Goal: Information Seeking & Learning: Learn about a topic

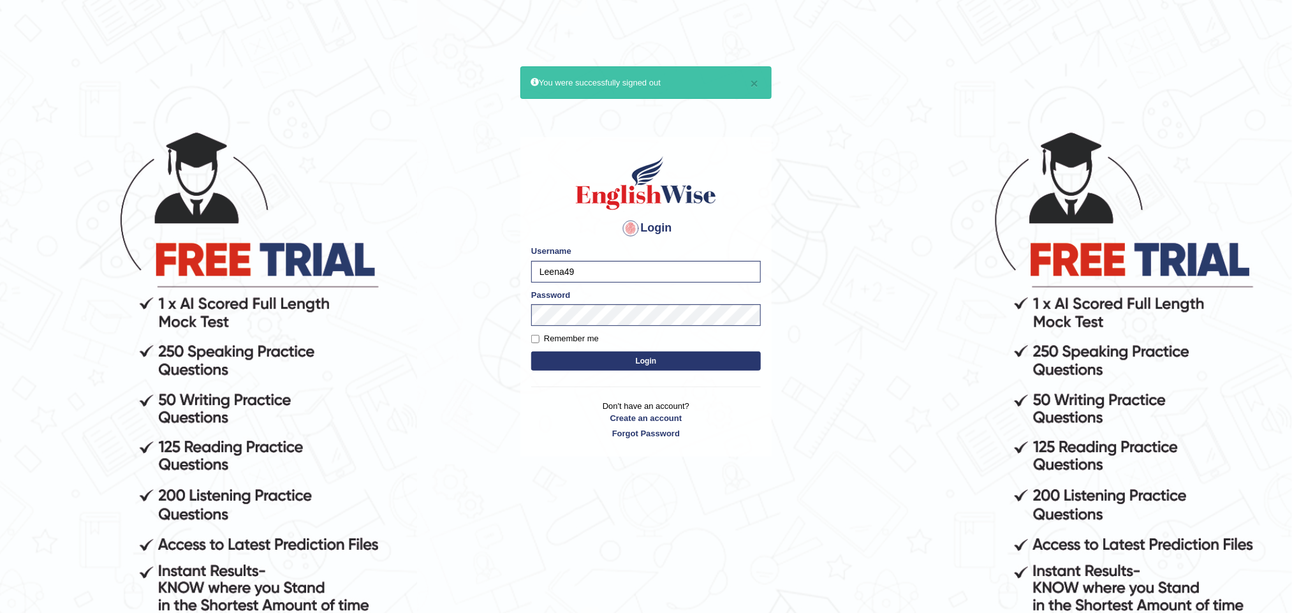
type input "Akhil_1234"
click at [672, 363] on button "Login" at bounding box center [645, 360] width 229 height 19
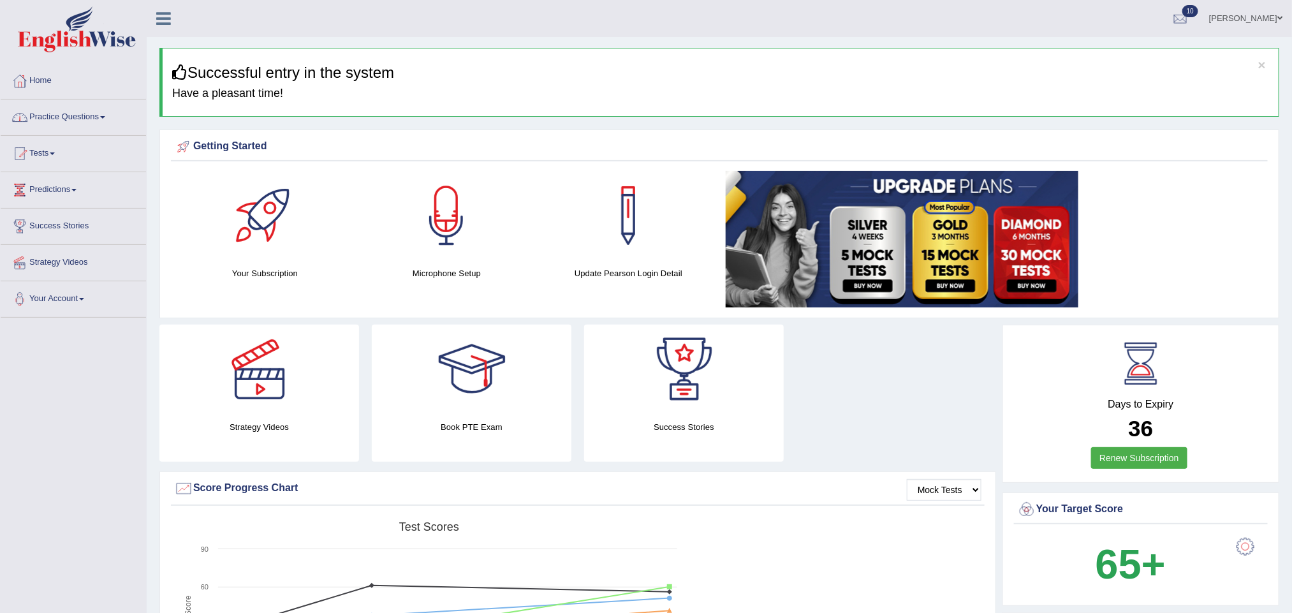
click at [55, 152] on link "Tests" at bounding box center [73, 152] width 145 height 32
click at [55, 200] on link "Take Mock Test" at bounding box center [83, 205] width 119 height 23
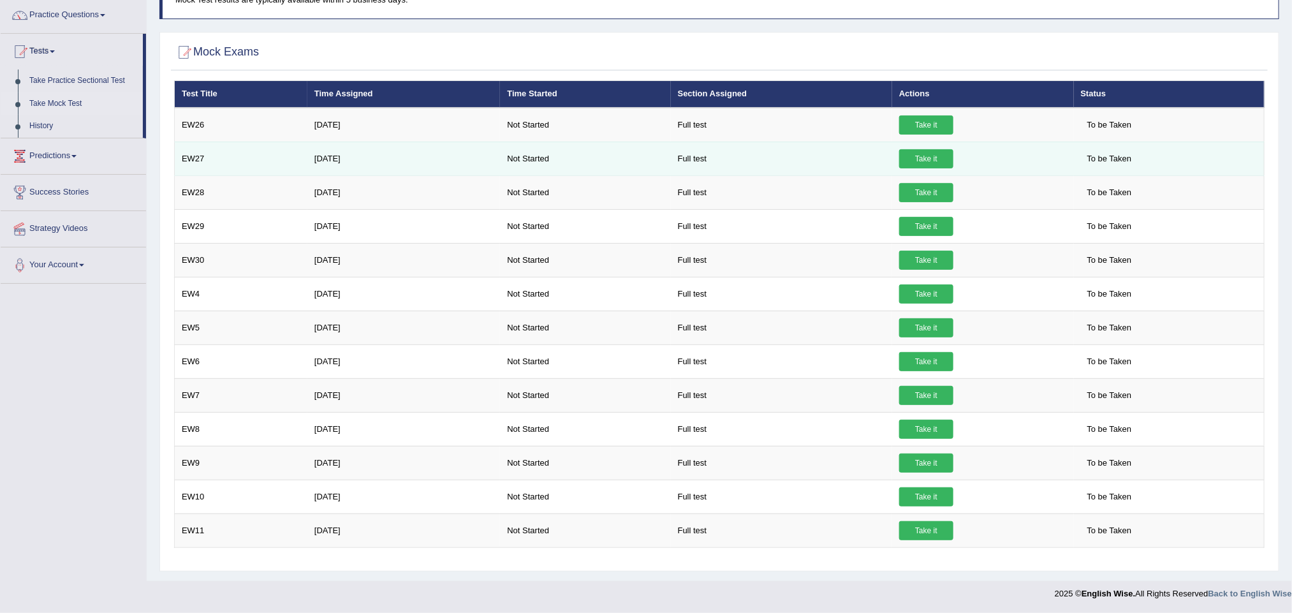
scroll to position [19, 0]
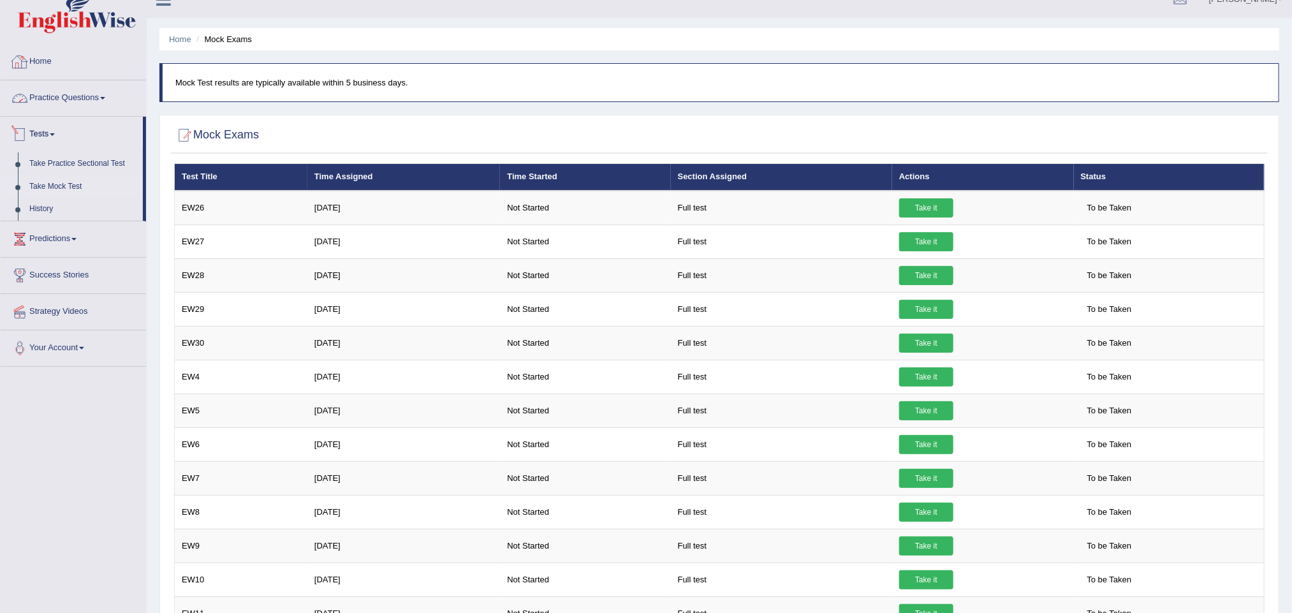
click at [48, 66] on link "Home" at bounding box center [73, 60] width 145 height 32
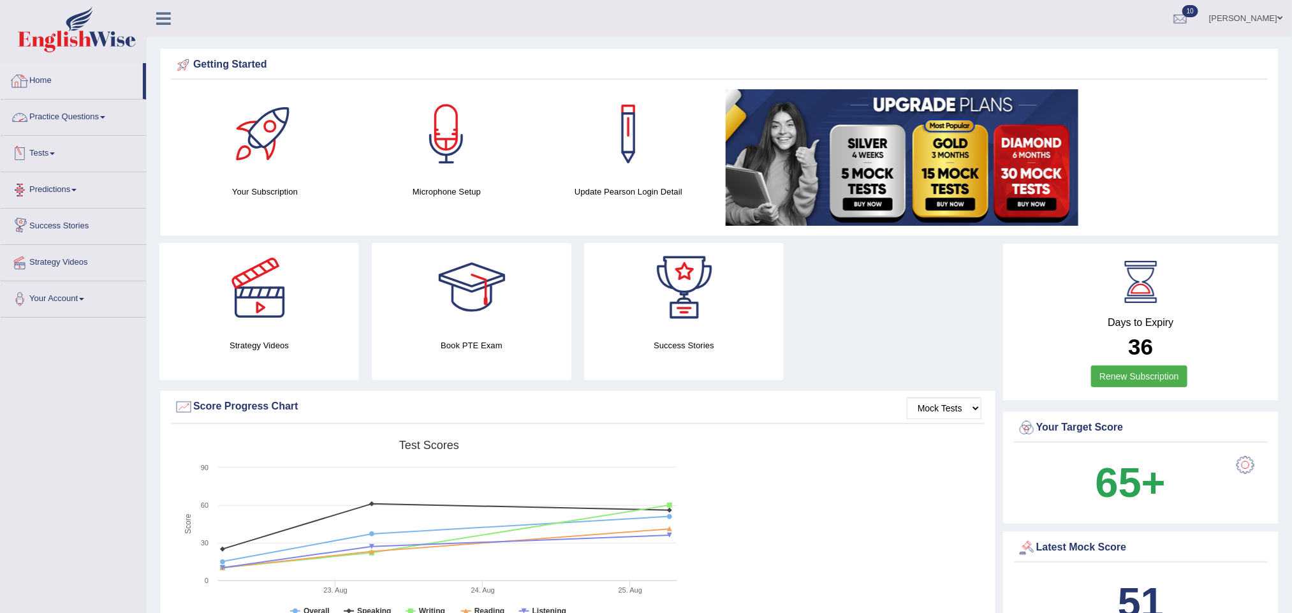
click at [54, 109] on link "Practice Questions" at bounding box center [73, 115] width 145 height 32
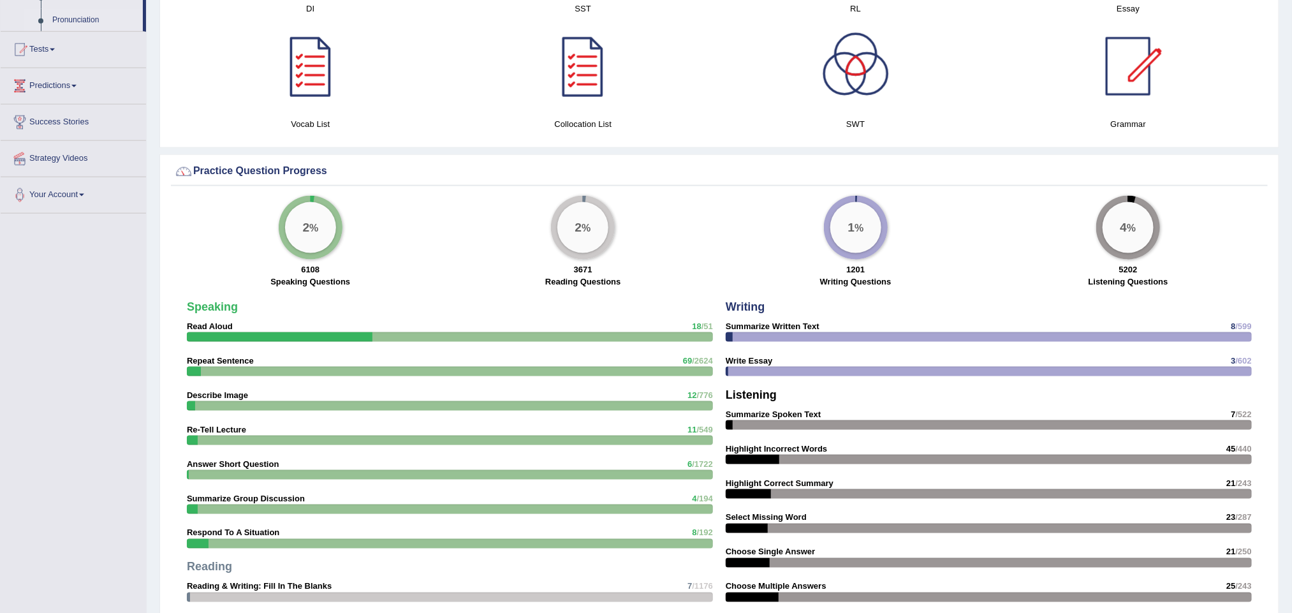
scroll to position [669, 0]
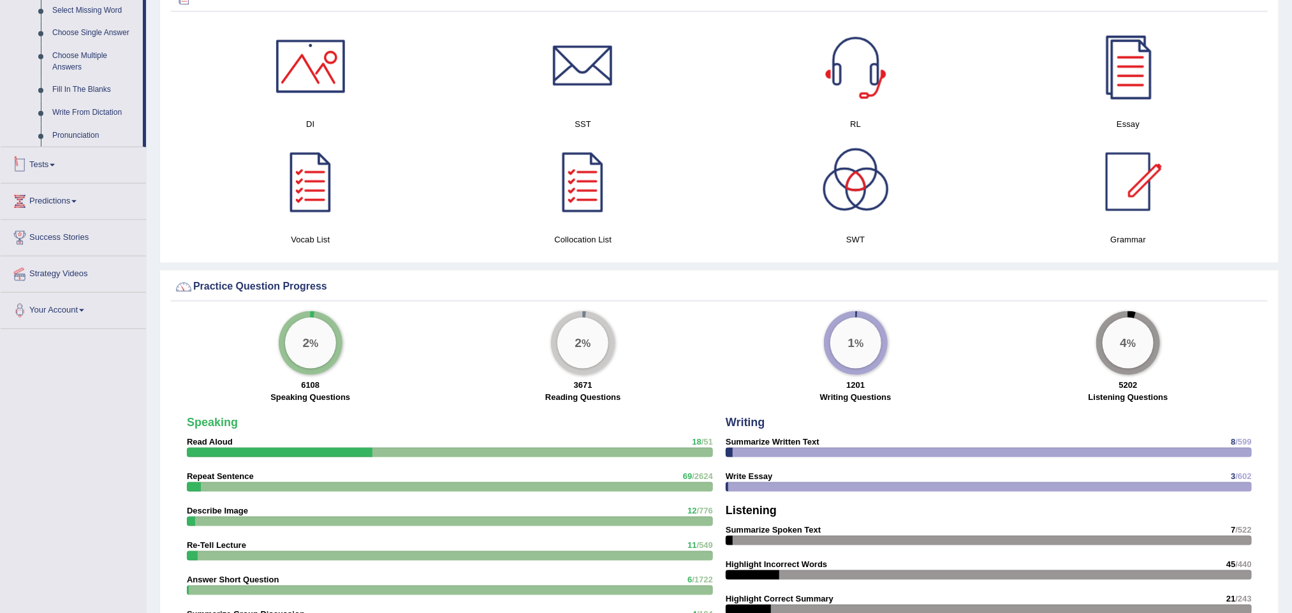
click at [54, 167] on link "Tests" at bounding box center [73, 163] width 145 height 32
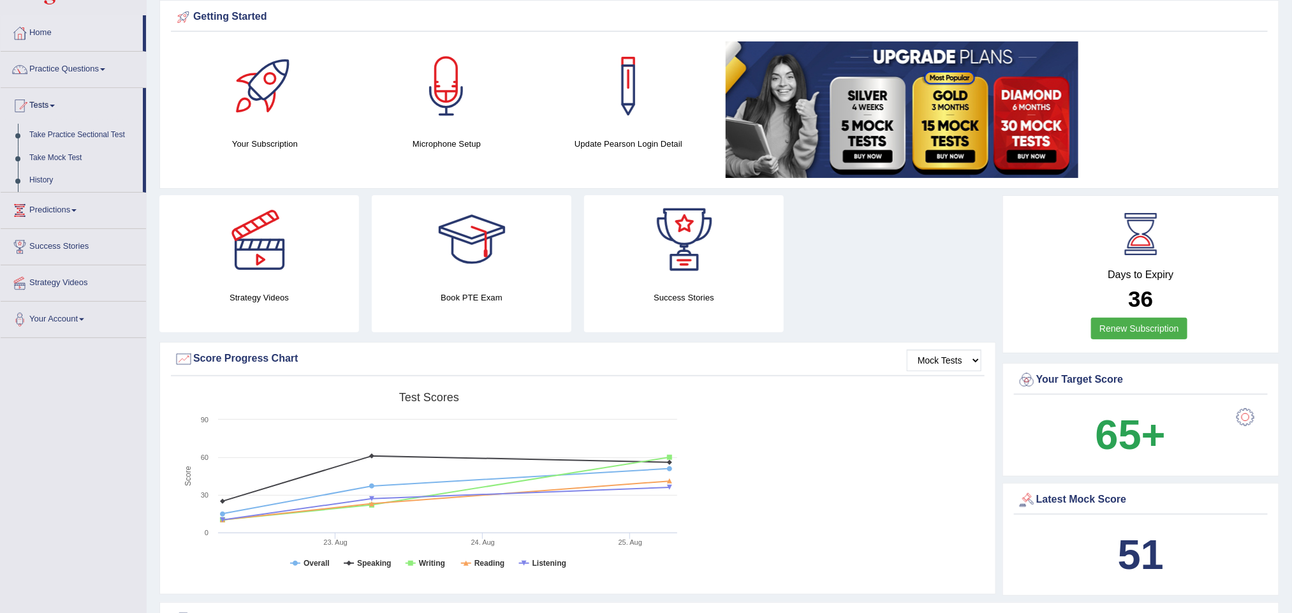
scroll to position [47, 0]
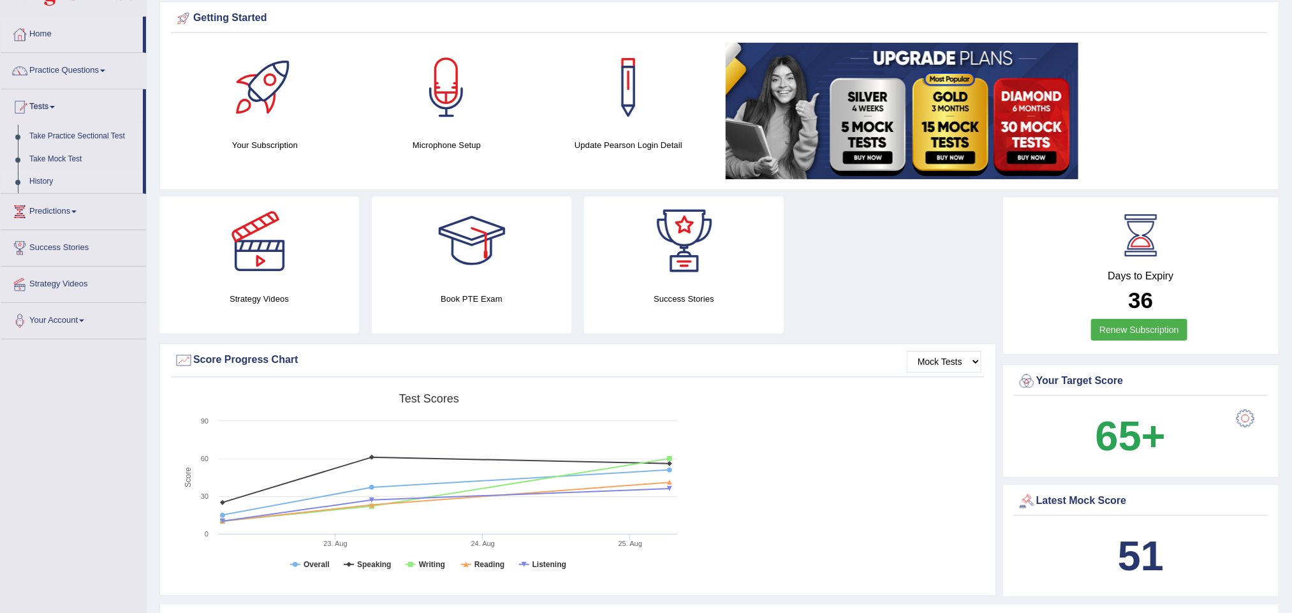
click at [41, 172] on link "History" at bounding box center [83, 181] width 119 height 23
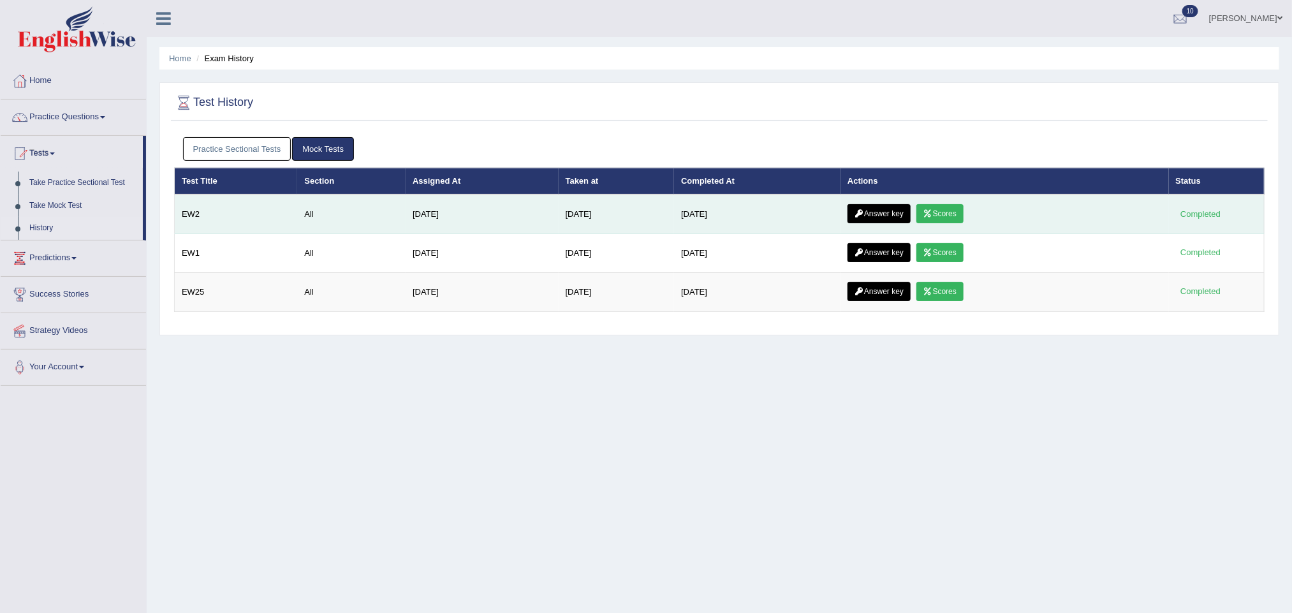
click at [882, 209] on link "Answer key" at bounding box center [878, 213] width 63 height 19
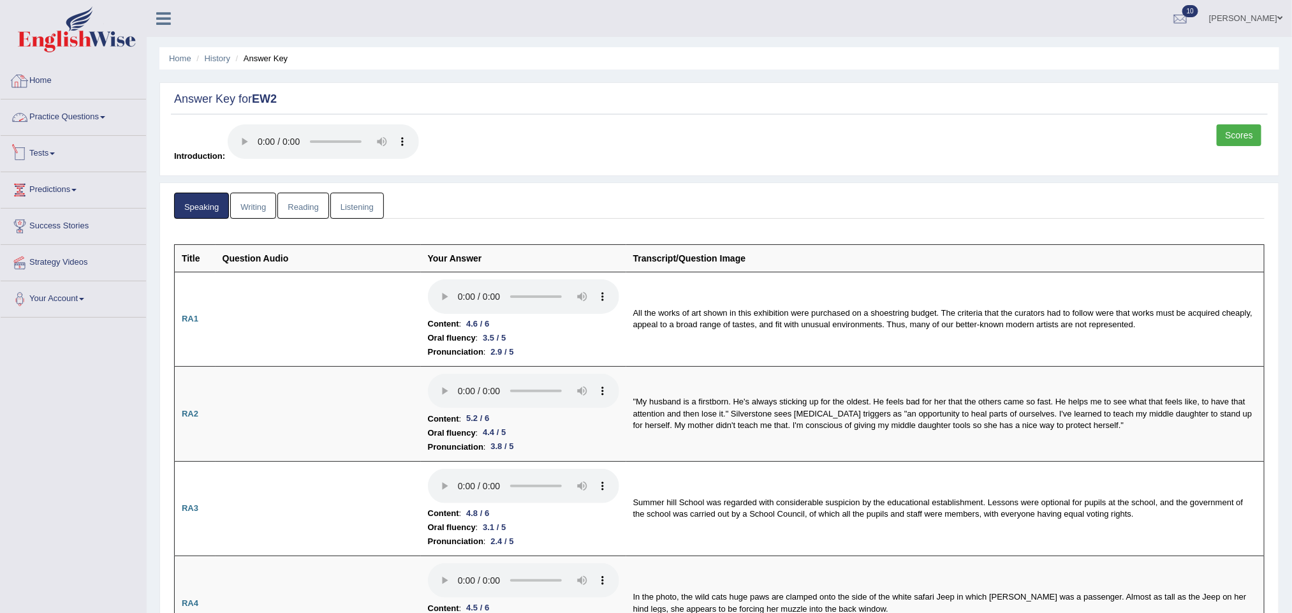
click at [92, 117] on link "Practice Questions" at bounding box center [73, 115] width 145 height 32
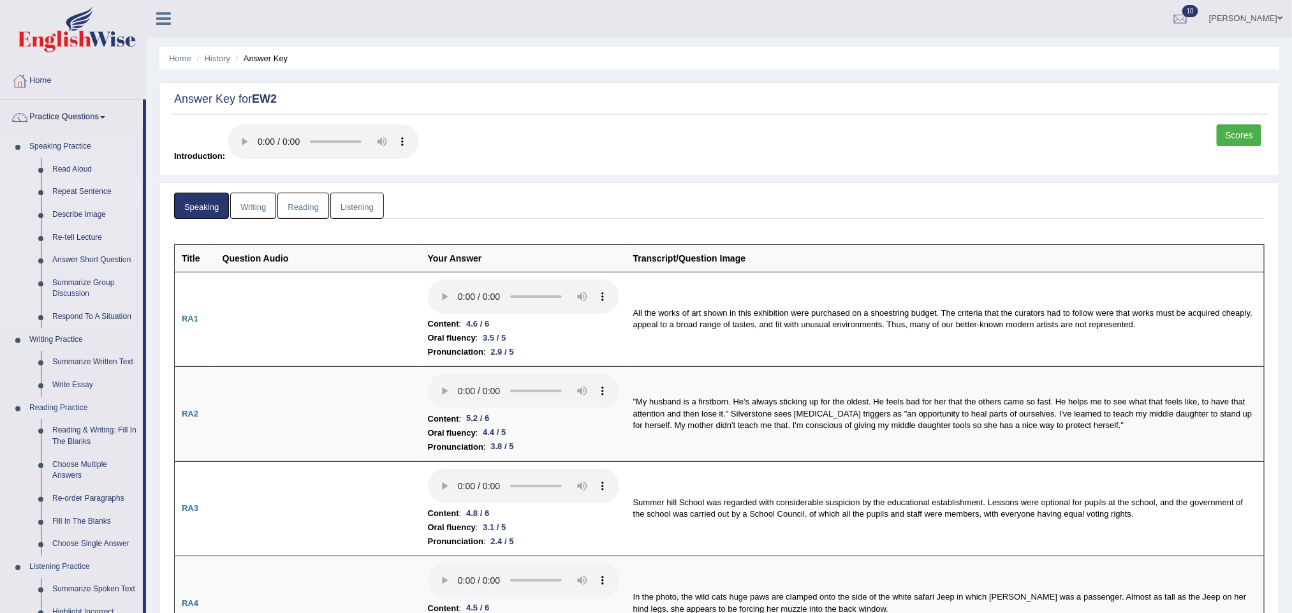
click at [92, 188] on link "Repeat Sentence" at bounding box center [95, 191] width 96 height 23
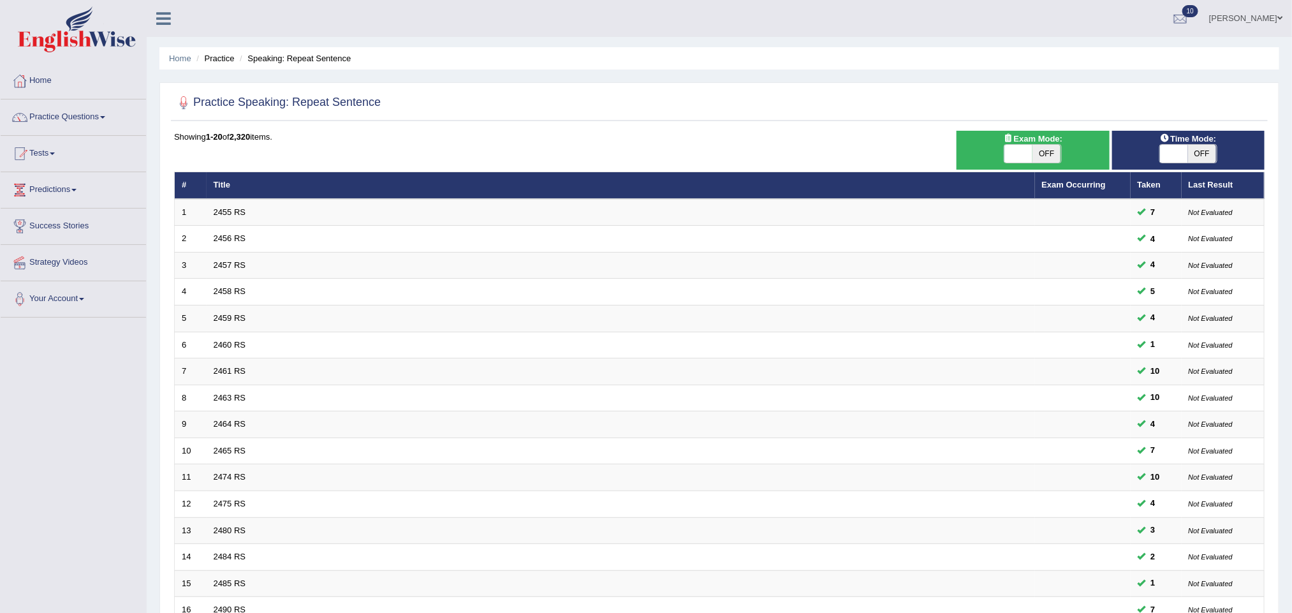
drag, startPoint x: 0, startPoint y: 0, endPoint x: 1046, endPoint y: 152, distance: 1057.1
click at [1046, 152] on span "OFF" at bounding box center [1046, 154] width 28 height 18
checkbox input "true"
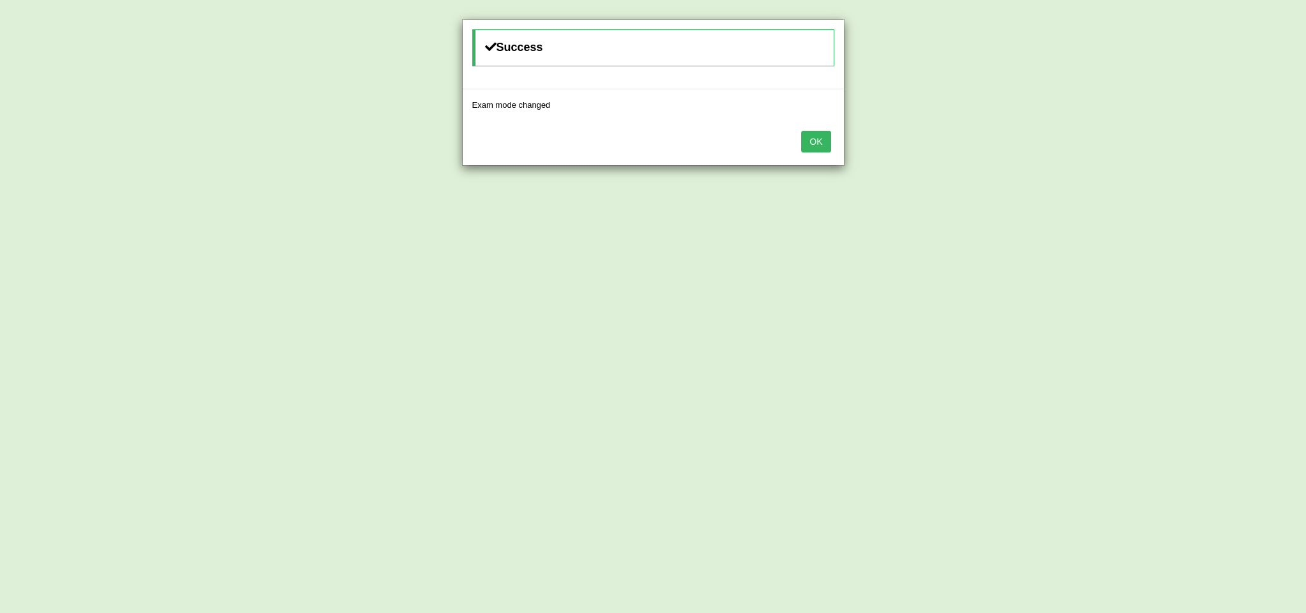
click at [813, 138] on button "OK" at bounding box center [815, 142] width 29 height 22
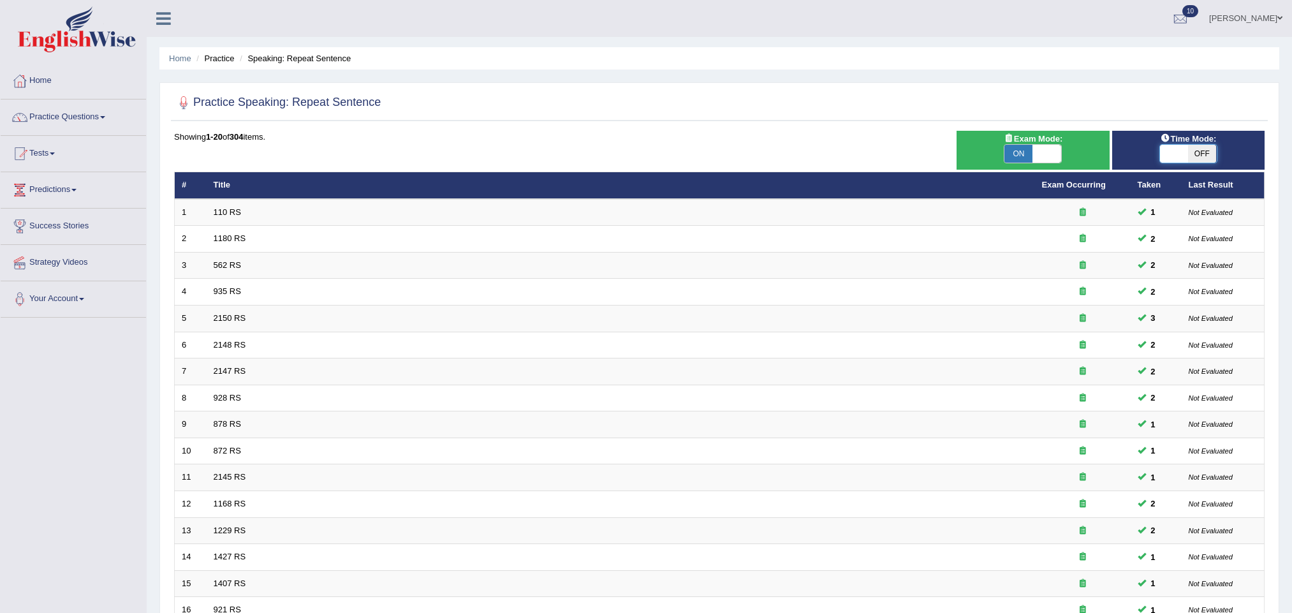
click at [1202, 151] on span "OFF" at bounding box center [1202, 154] width 28 height 18
checkbox input "true"
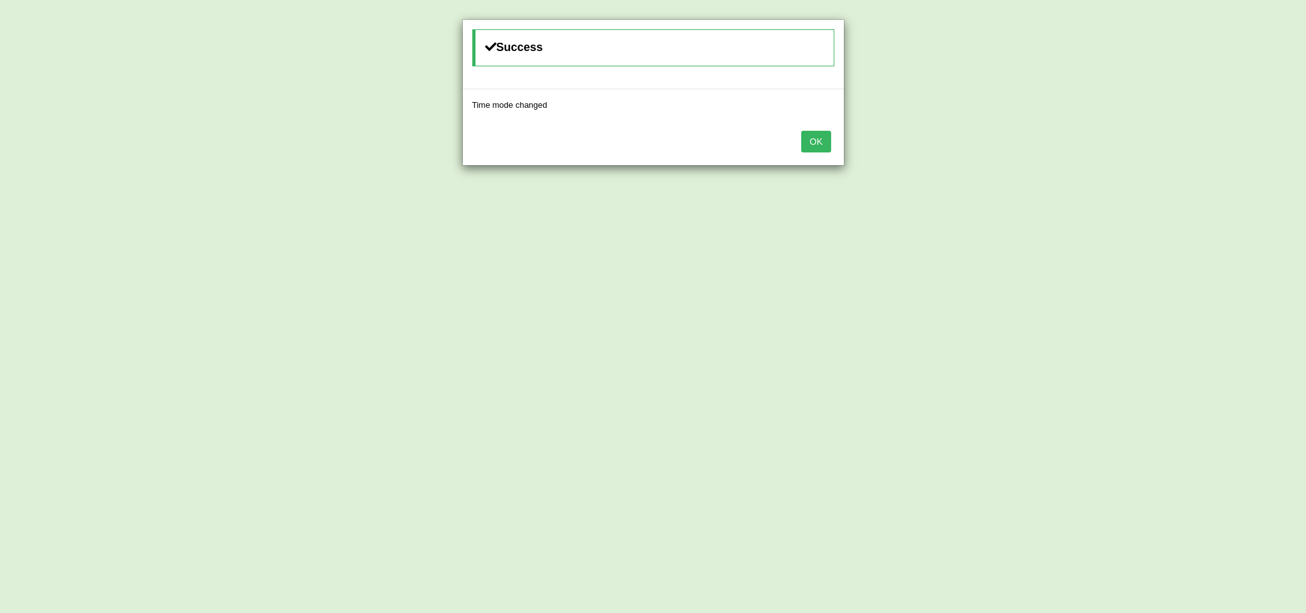
click at [817, 146] on button "OK" at bounding box center [815, 142] width 29 height 22
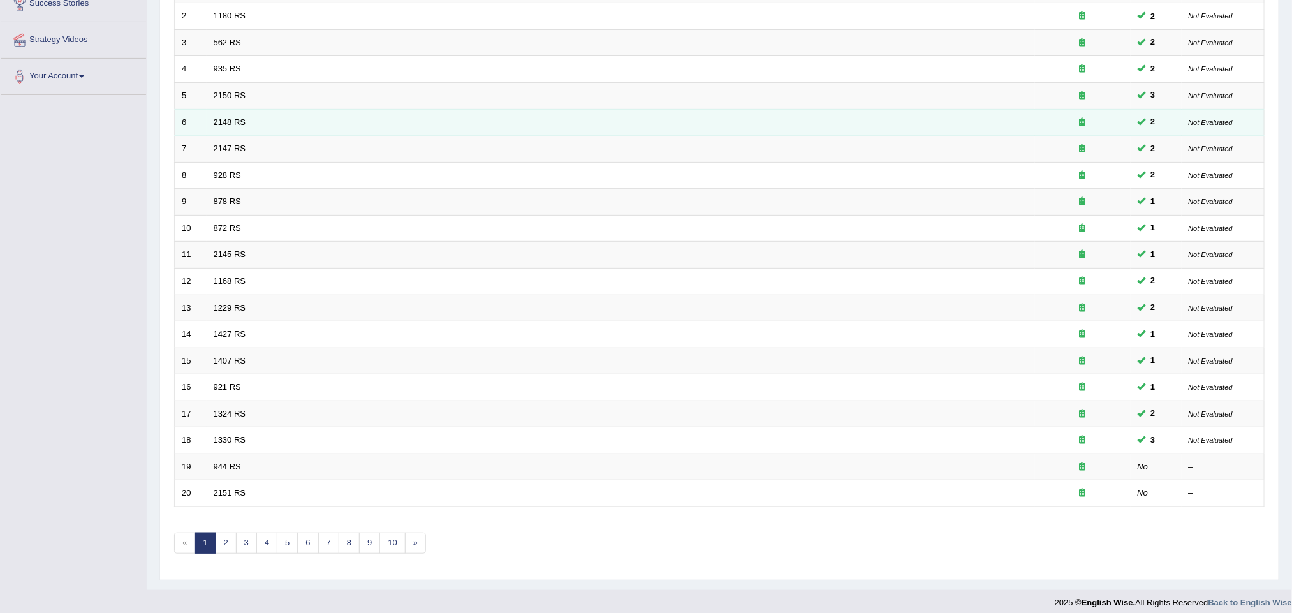
scroll to position [241, 0]
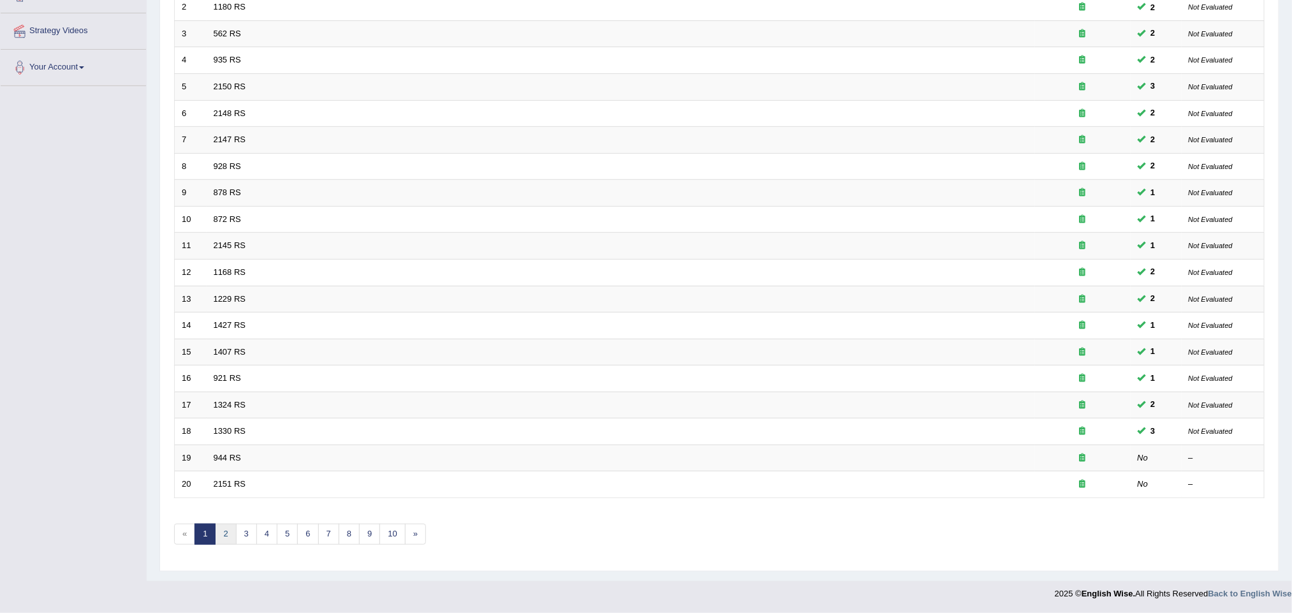
click at [221, 528] on link "2" at bounding box center [225, 533] width 21 height 21
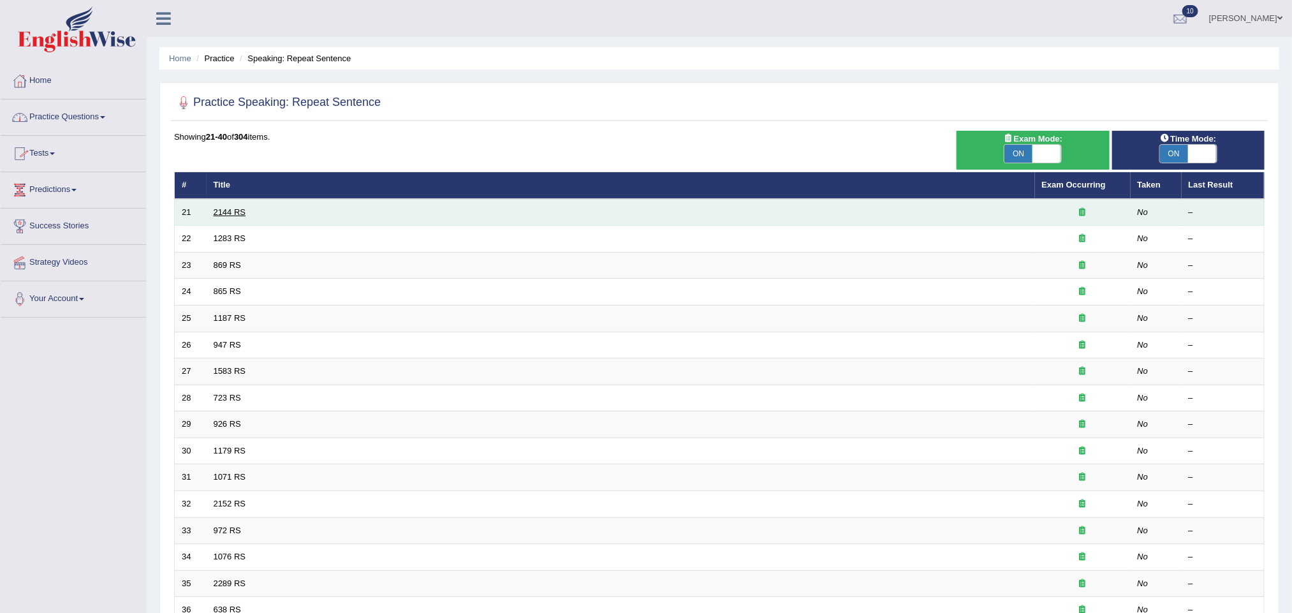
click at [233, 212] on link "2144 RS" at bounding box center [230, 212] width 33 height 10
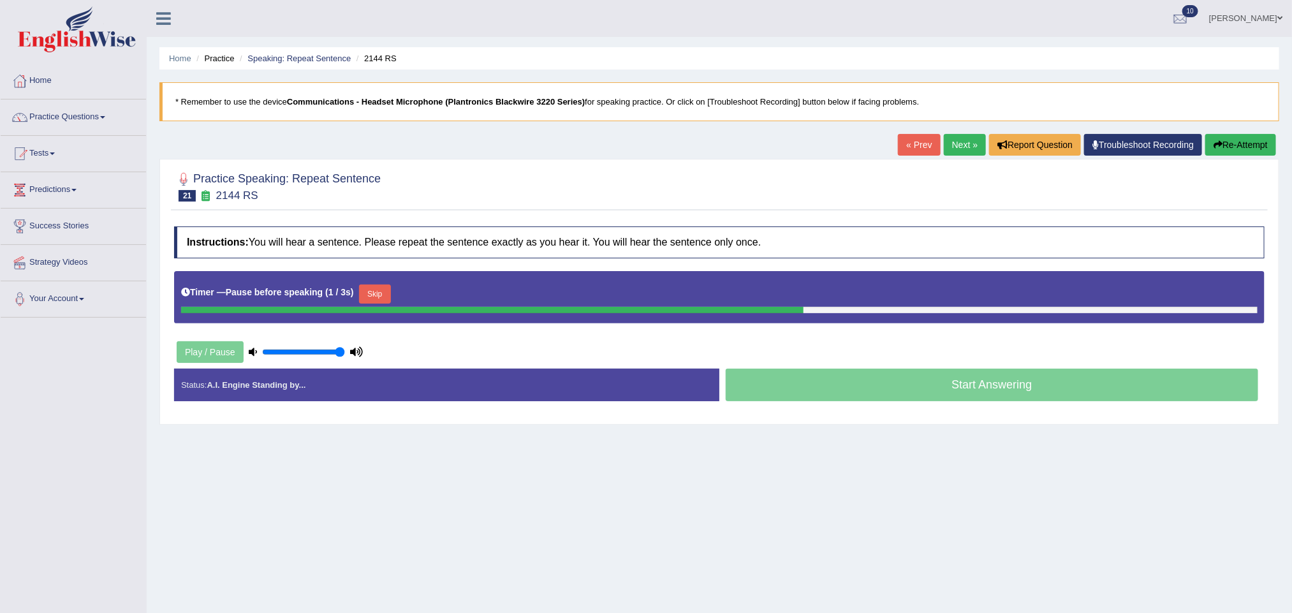
click at [924, 387] on div "Start Answering" at bounding box center [991, 386] width 545 height 36
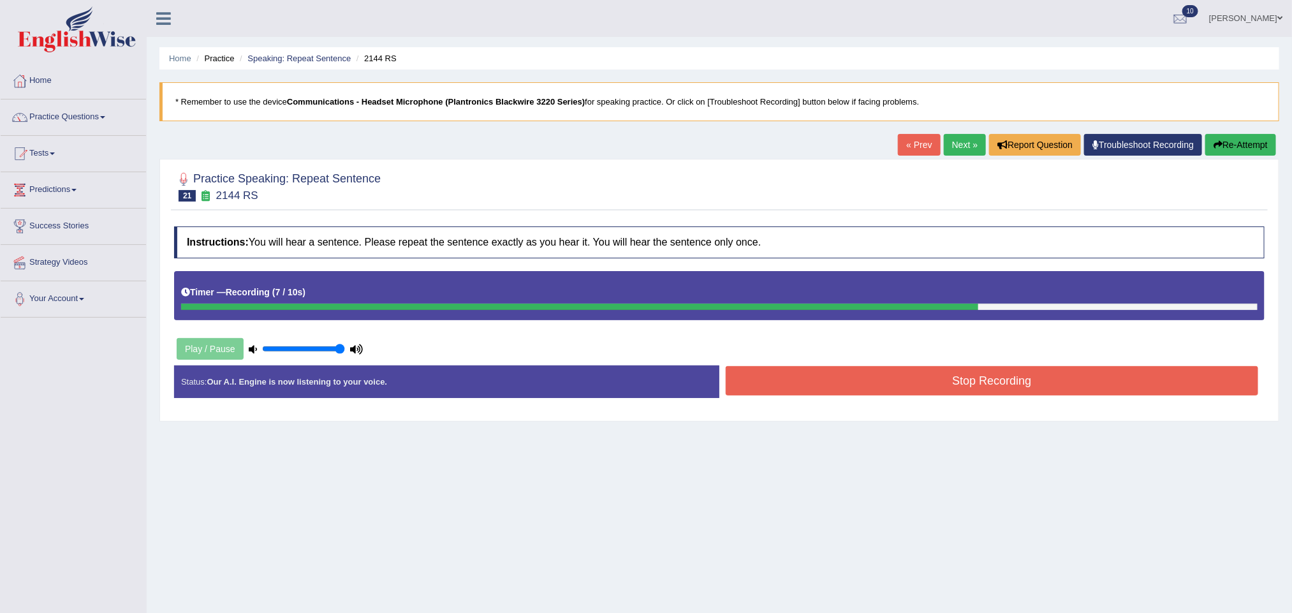
scroll to position [56, 0]
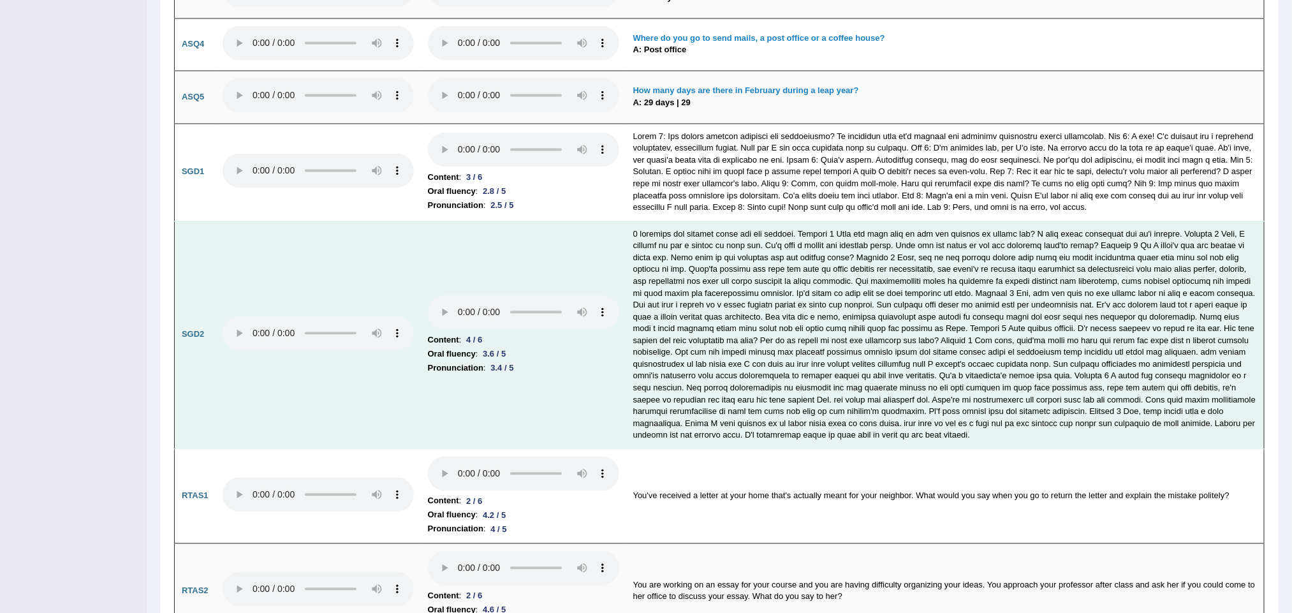
scroll to position [3989, 0]
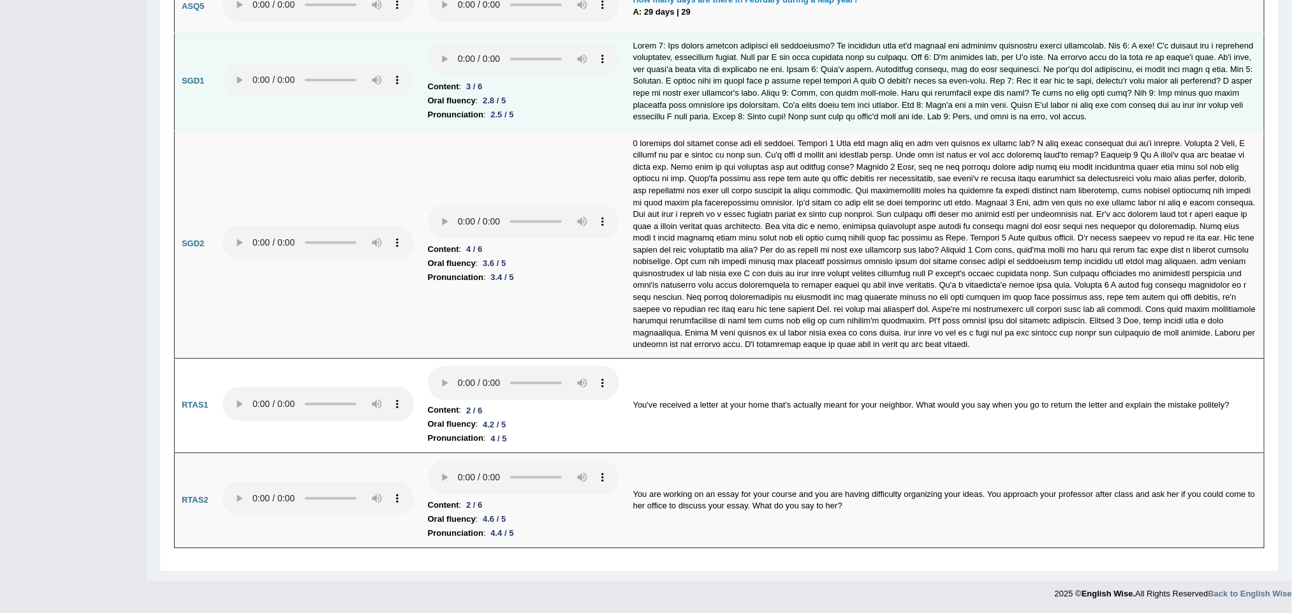
click at [1003, 56] on td at bounding box center [945, 82] width 638 height 98
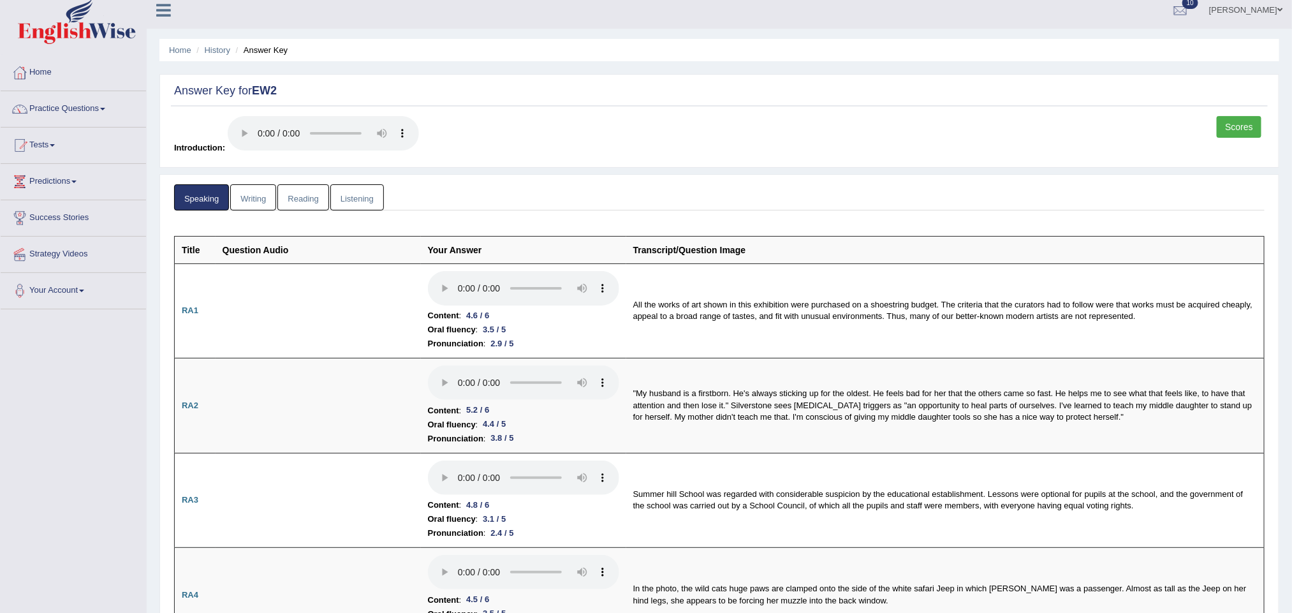
scroll to position [0, 0]
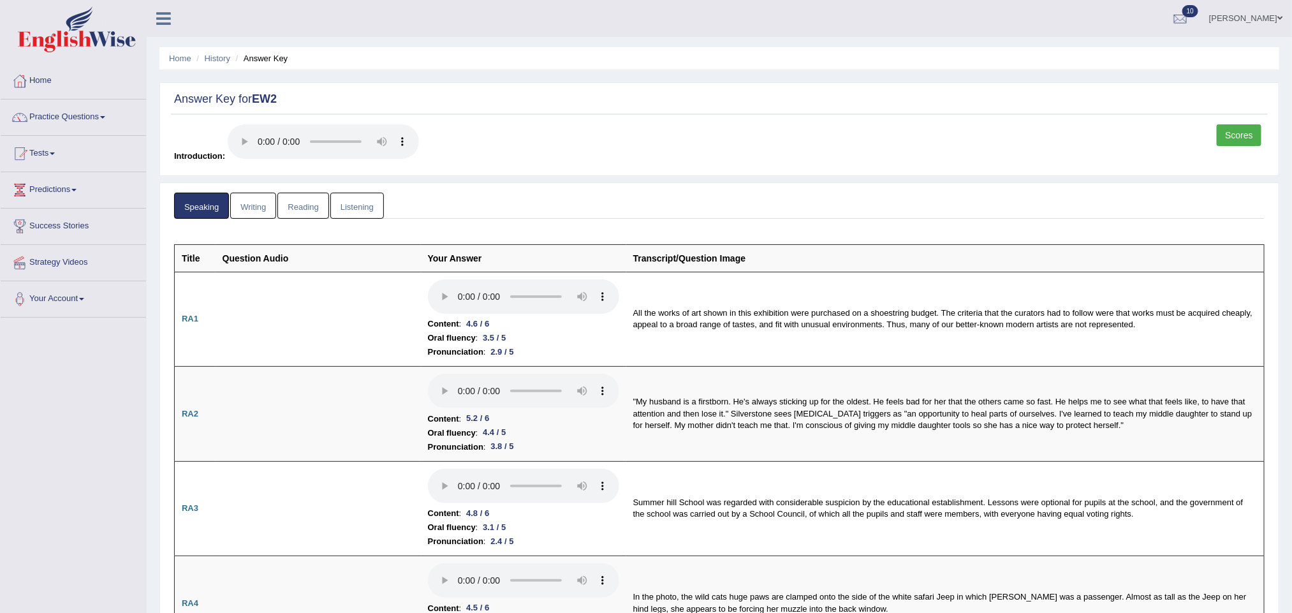
drag, startPoint x: 256, startPoint y: 207, endPoint x: 523, endPoint y: 184, distance: 267.5
click at [258, 208] on link "Writing" at bounding box center [253, 206] width 46 height 26
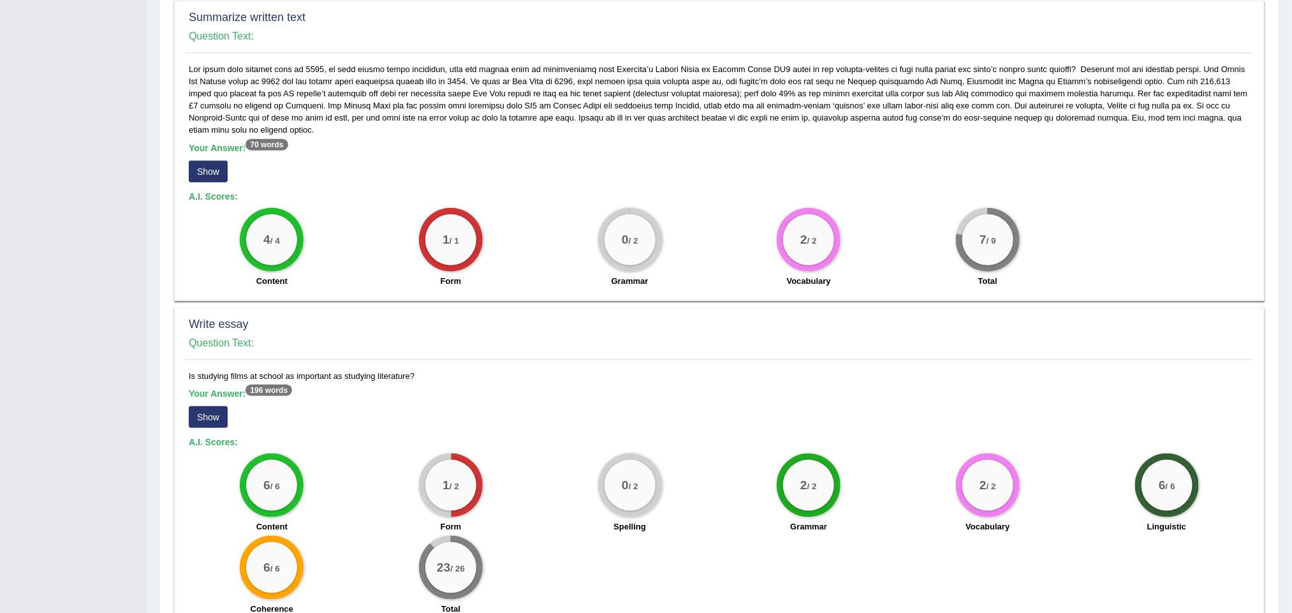
scroll to position [655, 0]
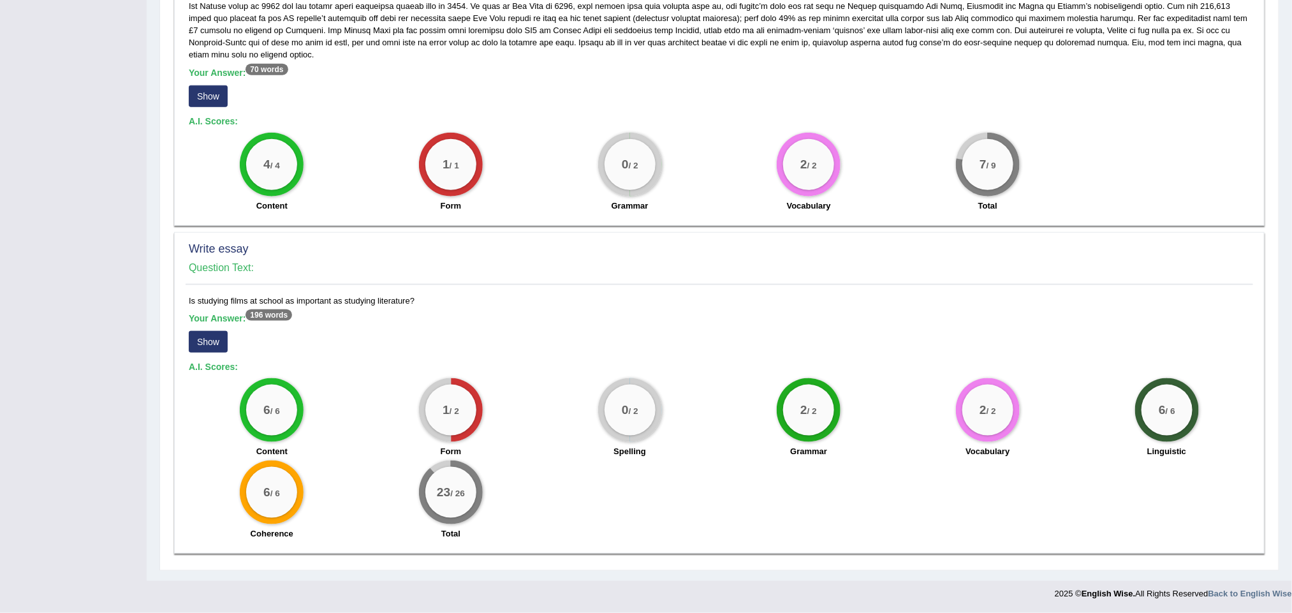
drag, startPoint x: 219, startPoint y: 339, endPoint x: 230, endPoint y: 337, distance: 11.5
click at [219, 339] on button "Show" at bounding box center [208, 342] width 39 height 22
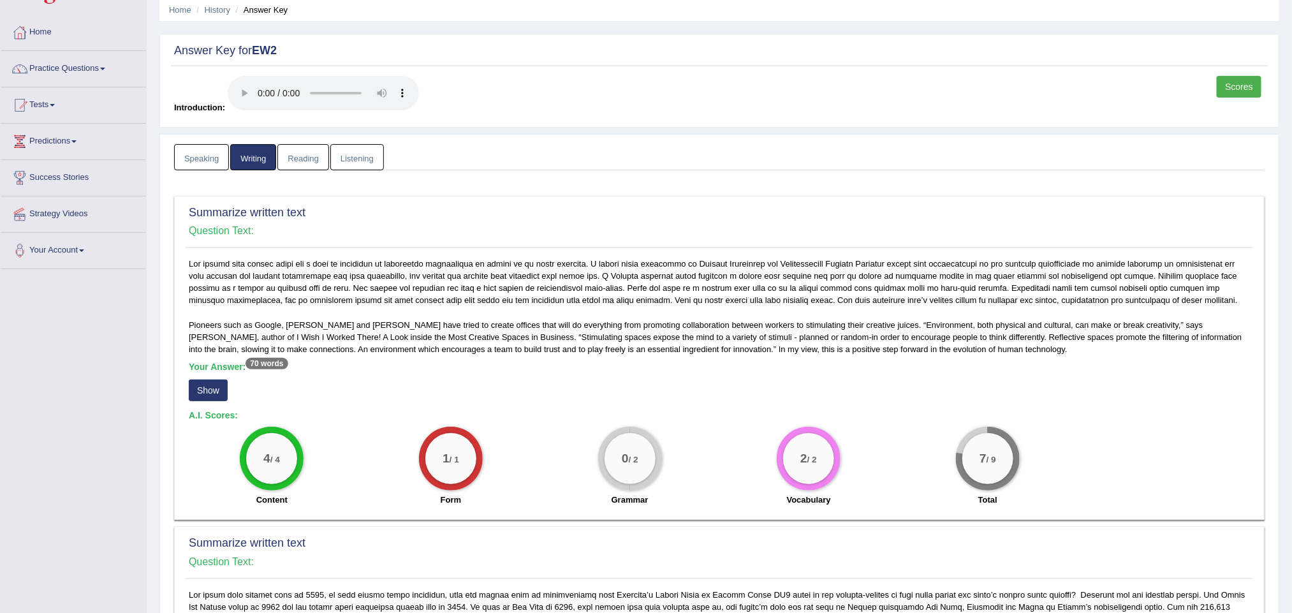
scroll to position [0, 0]
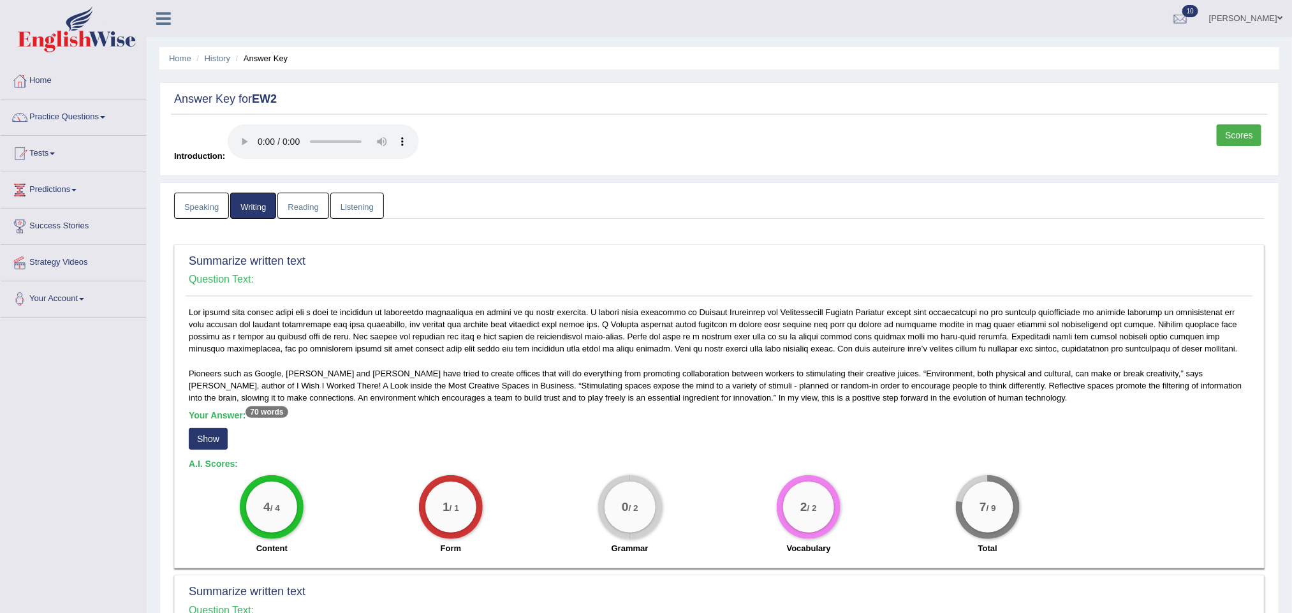
click at [314, 205] on link "Reading" at bounding box center [302, 206] width 51 height 26
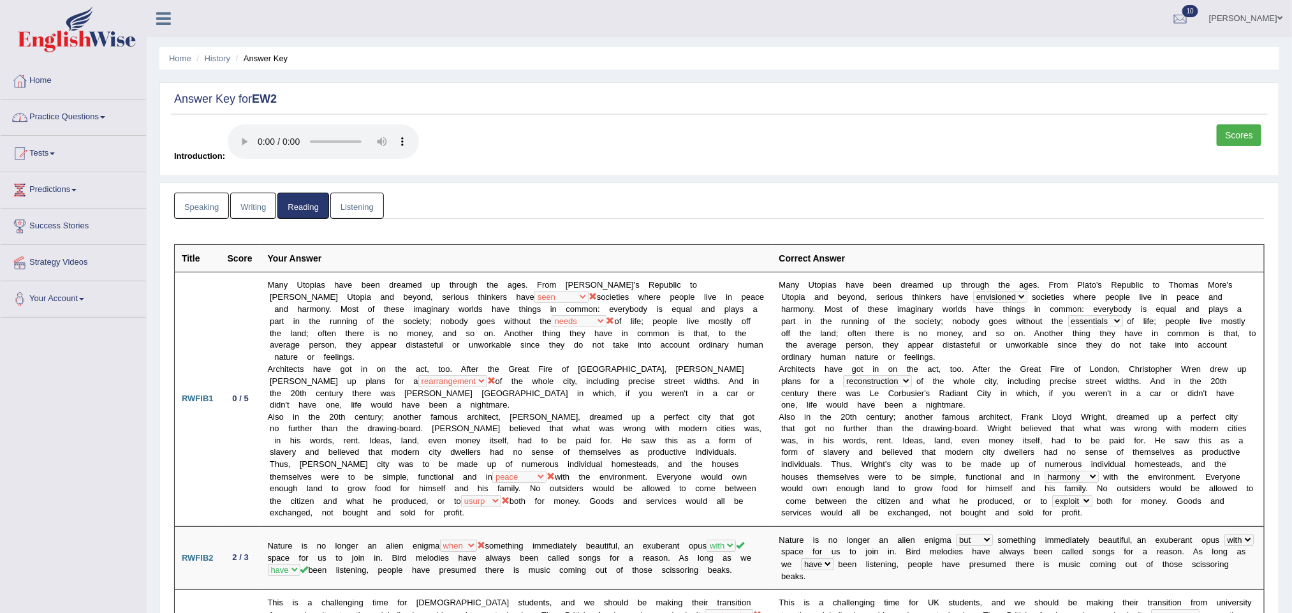
click at [102, 115] on link "Practice Questions" at bounding box center [73, 115] width 145 height 32
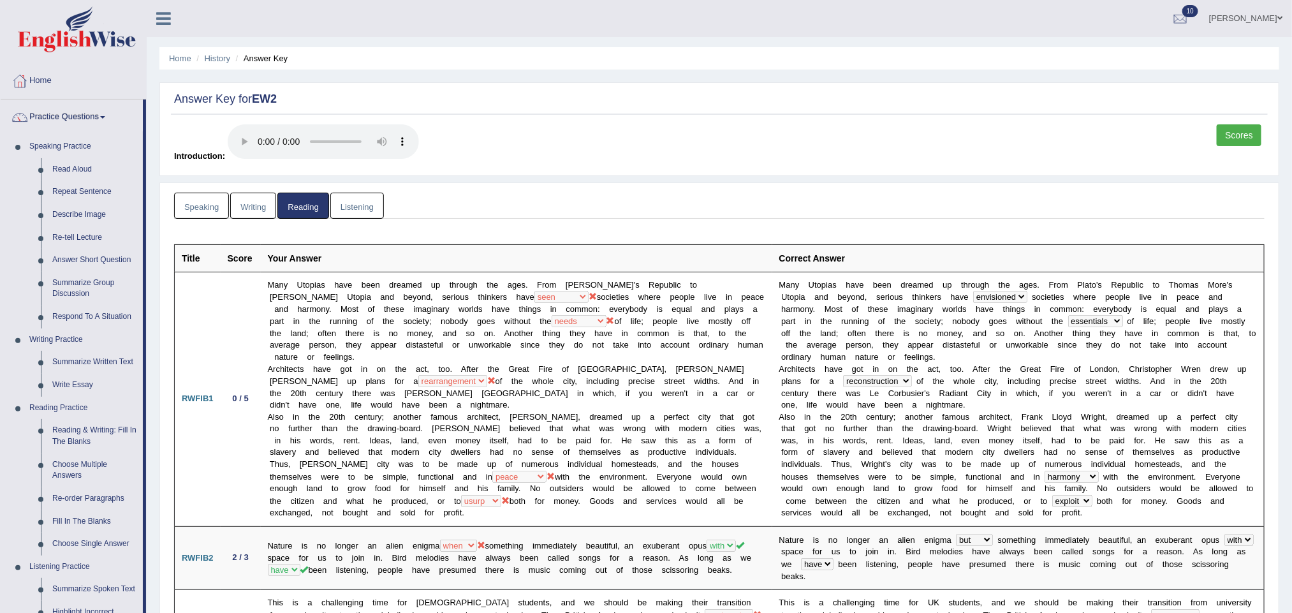
click at [486, 98] on h2 "Answer Key for EW2" at bounding box center [719, 99] width 1090 height 13
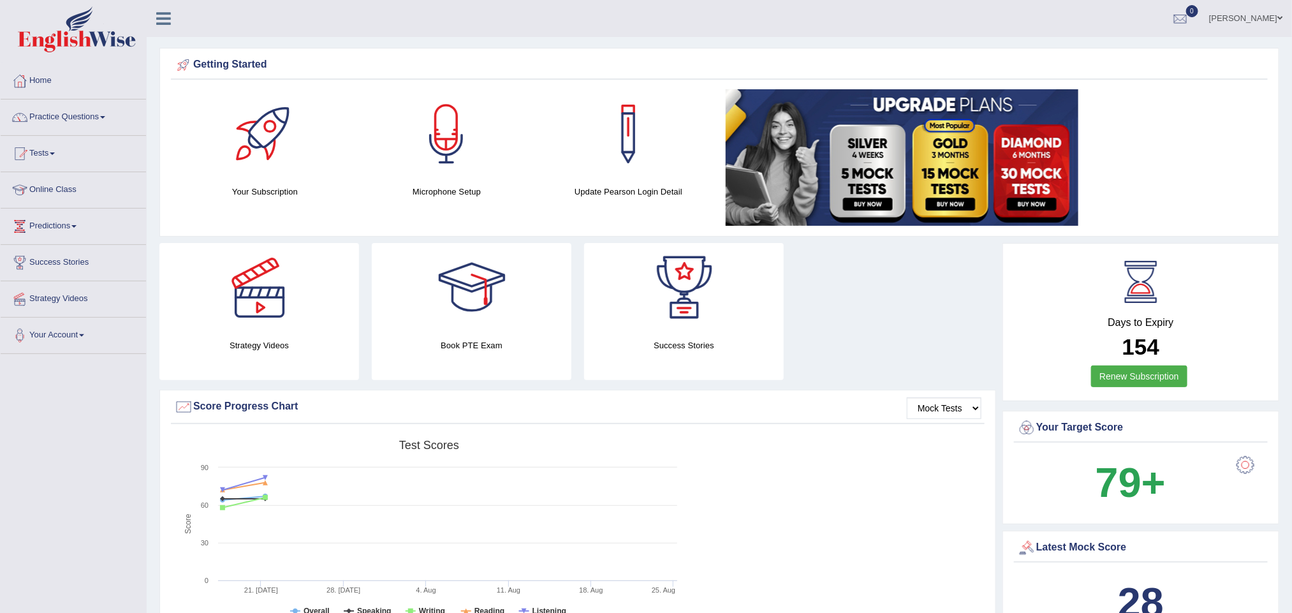
click at [1278, 23] on link "Savleen Kaur" at bounding box center [1245, 16] width 92 height 33
click at [1186, 166] on link "Log out" at bounding box center [1222, 165] width 138 height 29
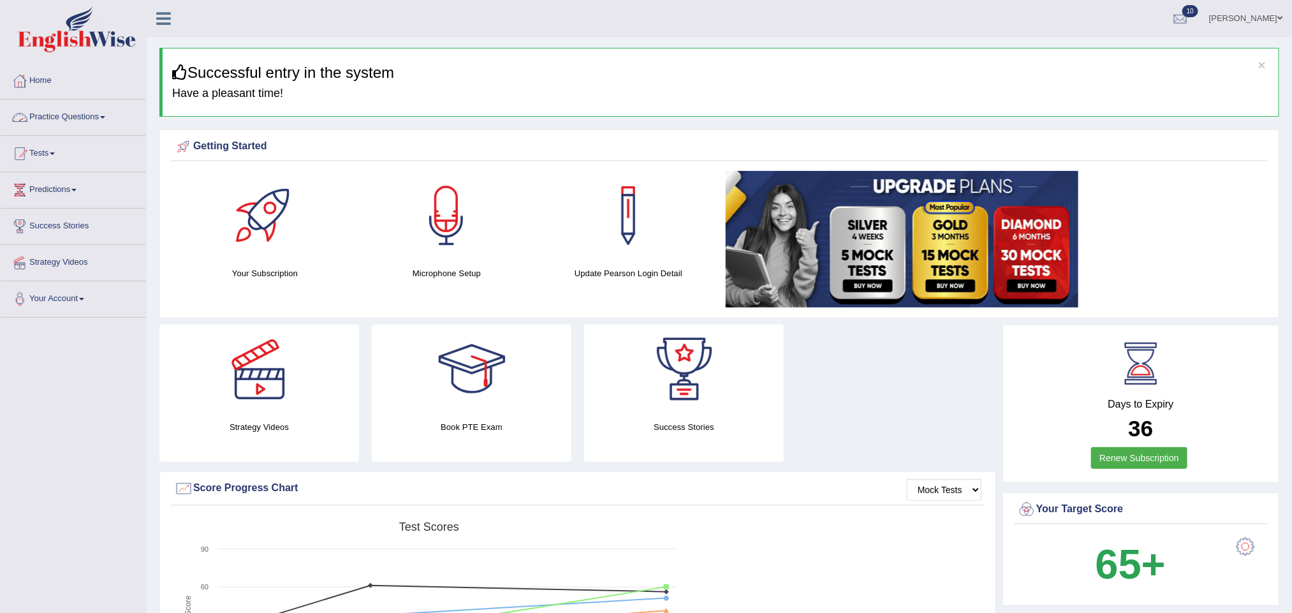
click at [76, 112] on link "Practice Questions" at bounding box center [73, 115] width 145 height 32
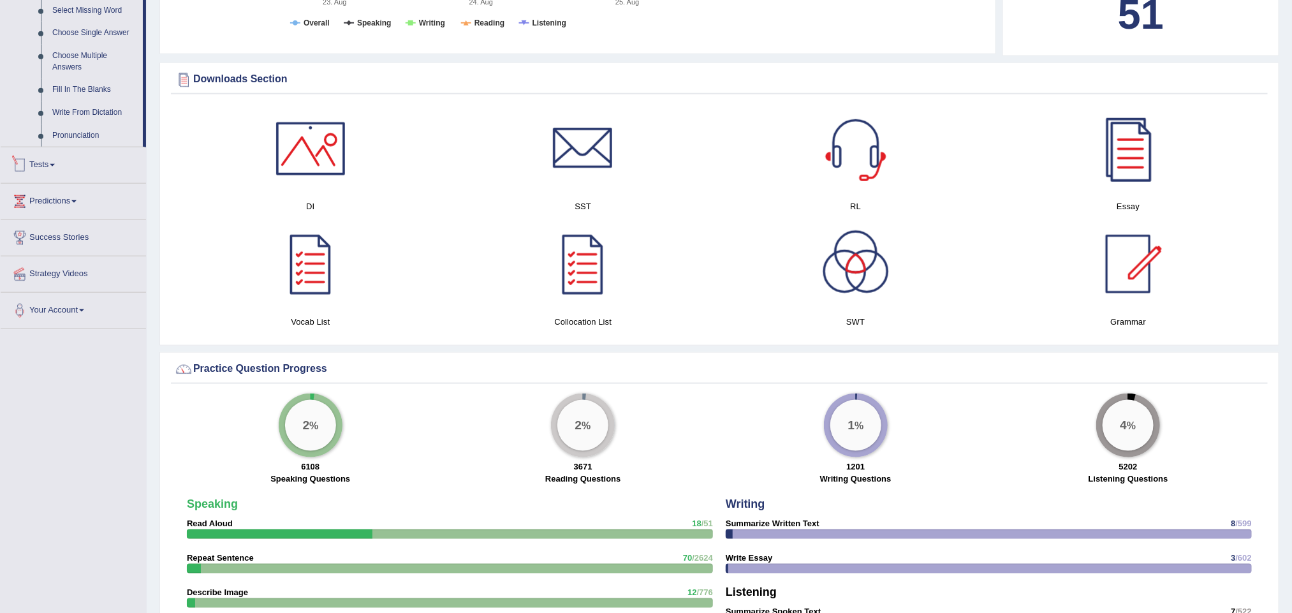
click at [58, 184] on li "Tests Take Practice Sectional Test Take Mock Test History" at bounding box center [73, 165] width 145 height 36
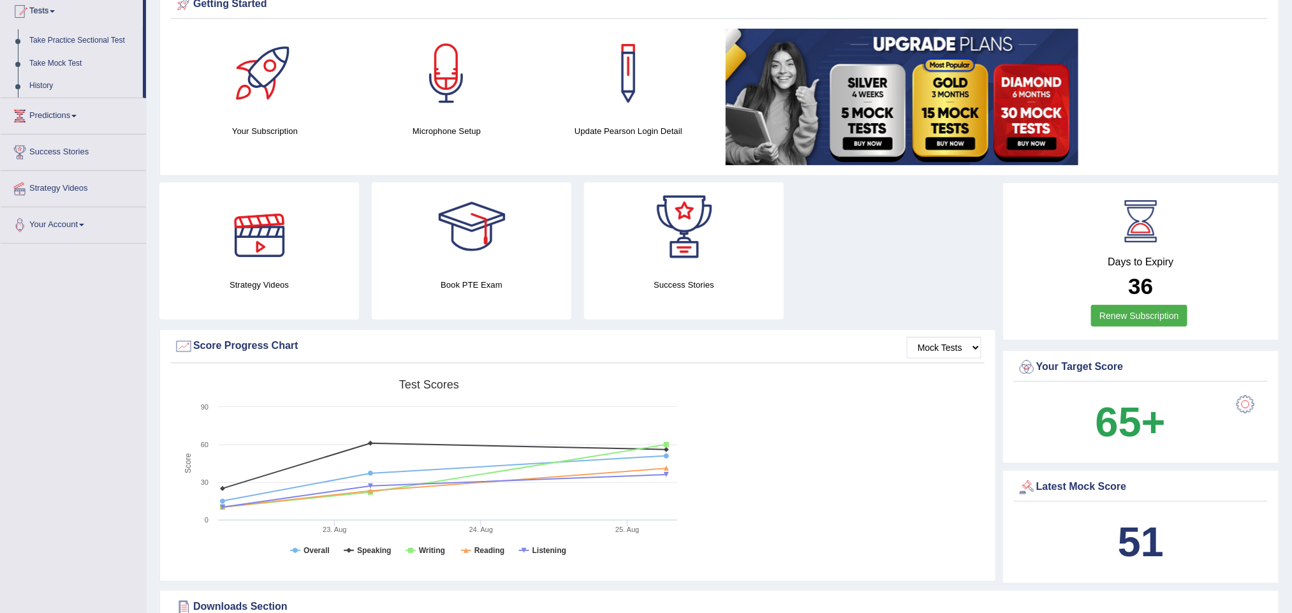
scroll to position [33, 0]
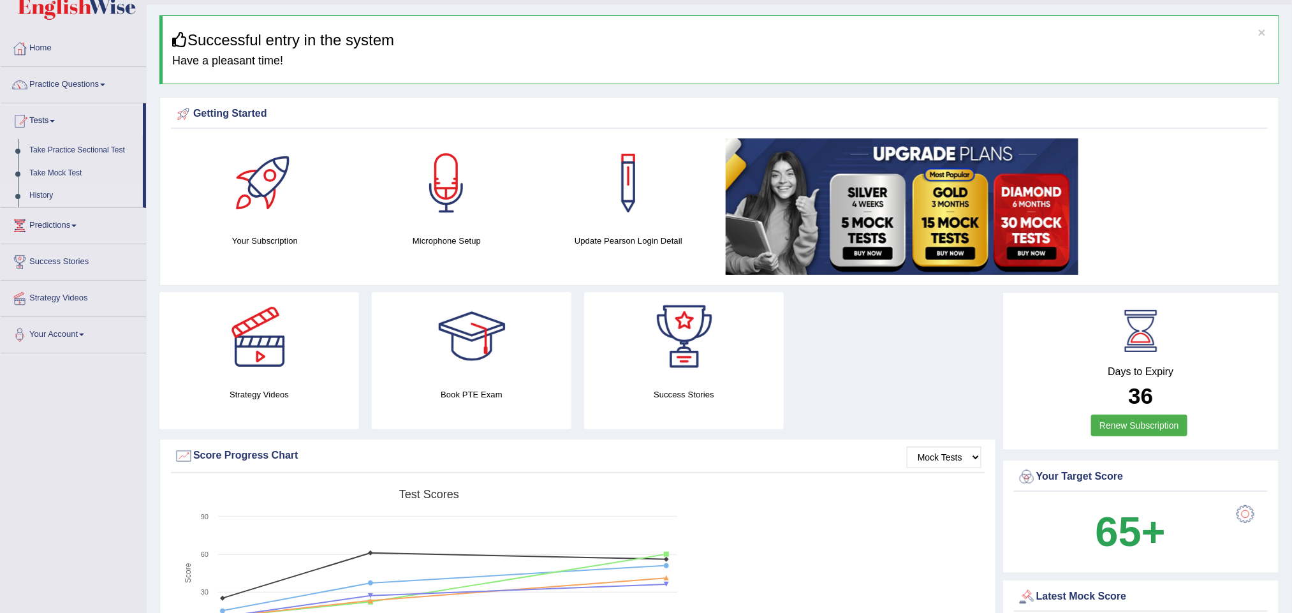
click at [36, 195] on link "History" at bounding box center [83, 195] width 119 height 23
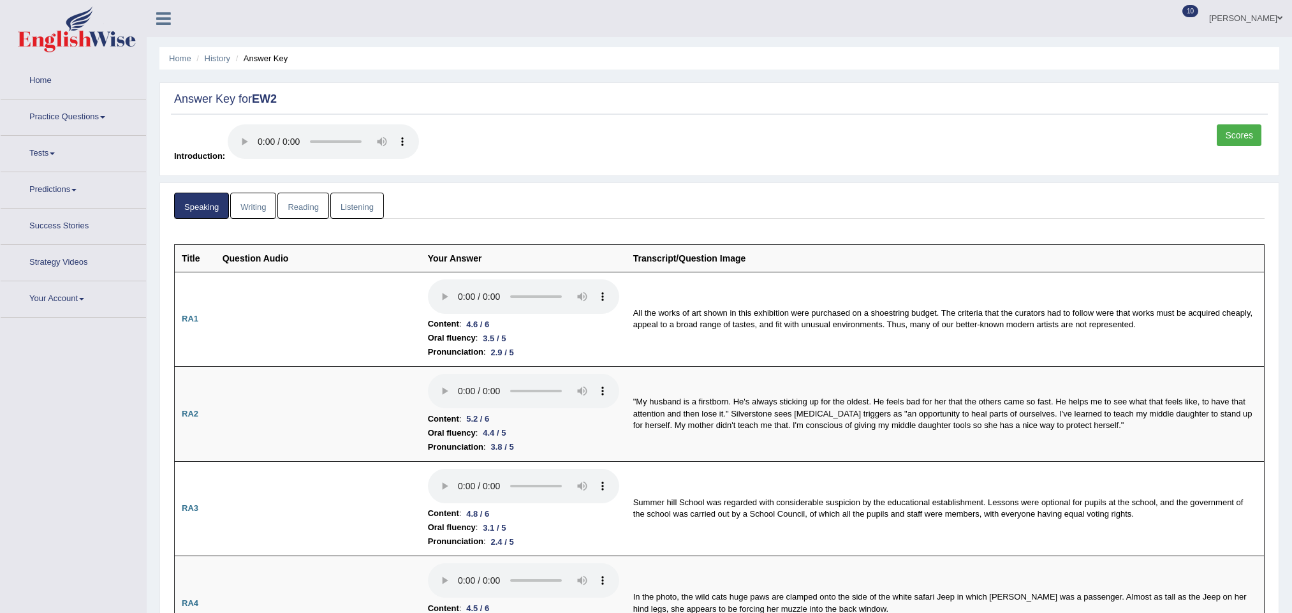
click at [300, 203] on link "Reading" at bounding box center [302, 206] width 51 height 26
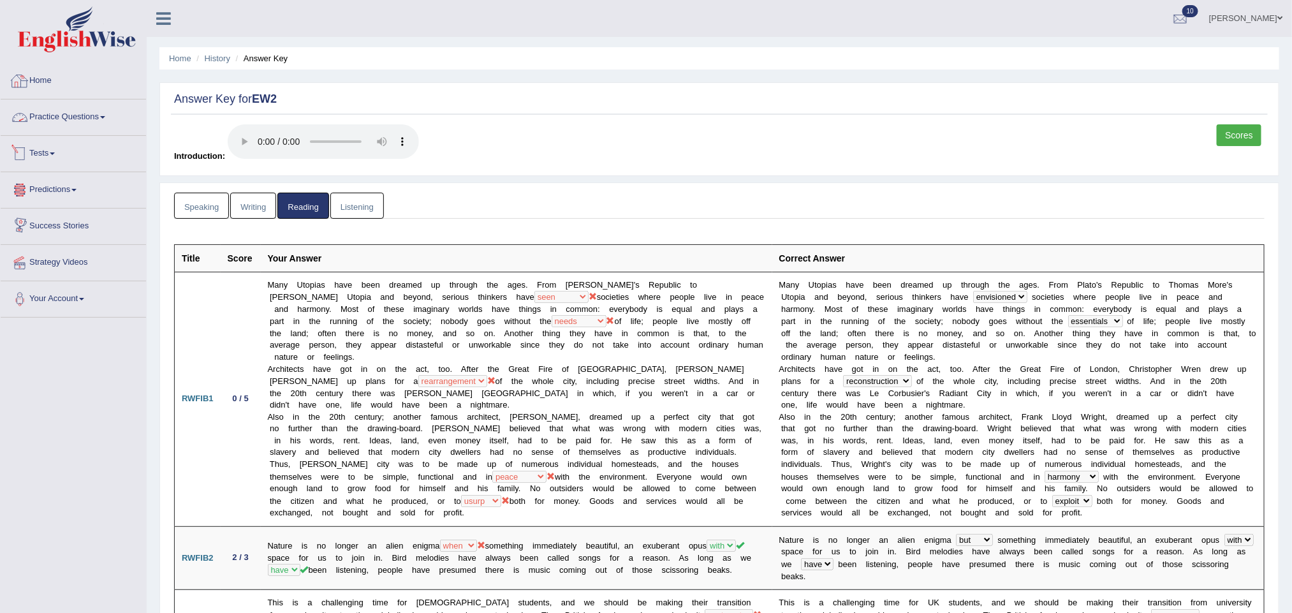
click at [61, 107] on link "Practice Questions" at bounding box center [73, 115] width 145 height 32
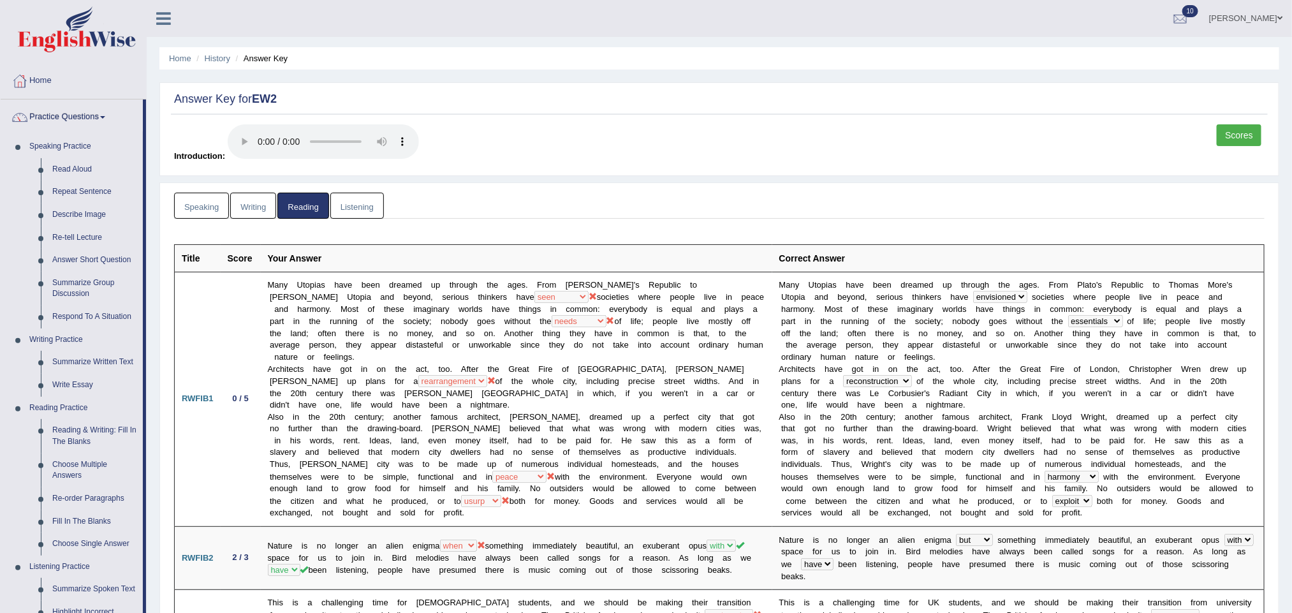
drag, startPoint x: 370, startPoint y: 201, endPoint x: 377, endPoint y: 216, distance: 16.8
click at [370, 201] on link "Listening" at bounding box center [357, 206] width 54 height 26
